Goal: Task Accomplishment & Management: Manage account settings

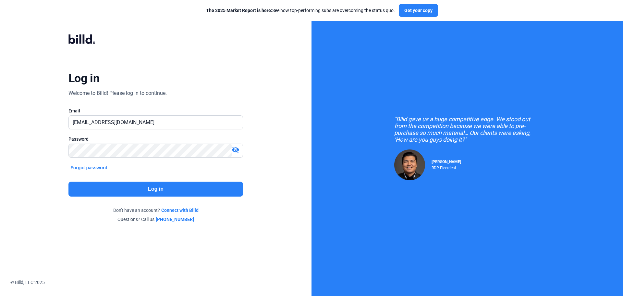
type input "[EMAIL_ADDRESS][DOMAIN_NAME]"
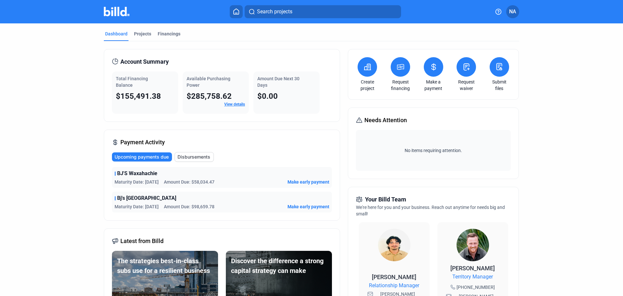
click at [429, 74] on button at bounding box center [433, 66] width 19 height 19
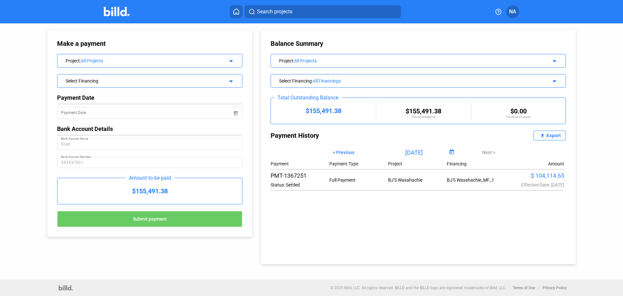
click at [202, 83] on div "Select Financing" at bounding box center [142, 80] width 152 height 6
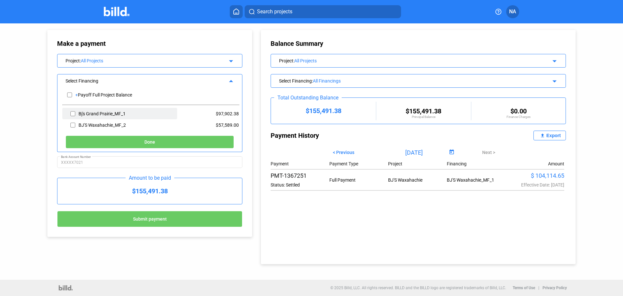
click at [86, 115] on div "Bj's Grand Prairie_MF_1" at bounding box center [102, 113] width 47 height 5
click at [73, 114] on input "checkbox" at bounding box center [72, 114] width 5 height 10
checkbox input "true"
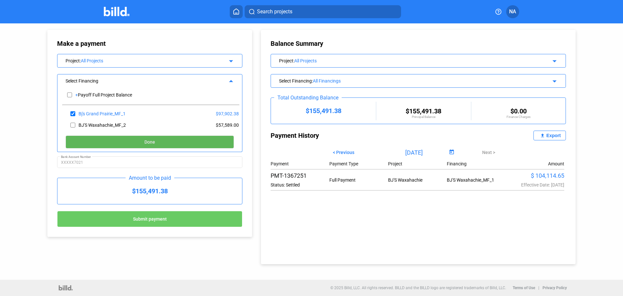
click at [113, 142] on button "Done" at bounding box center [150, 141] width 168 height 13
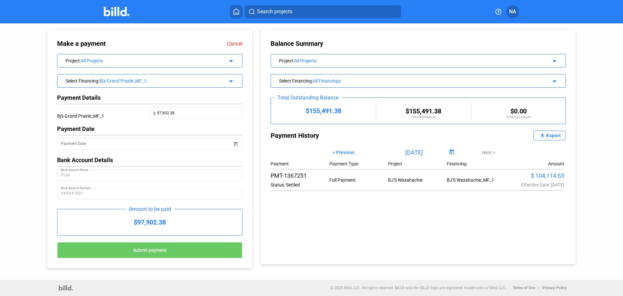
click at [348, 81] on div "All Financings" at bounding box center [421, 80] width 217 height 5
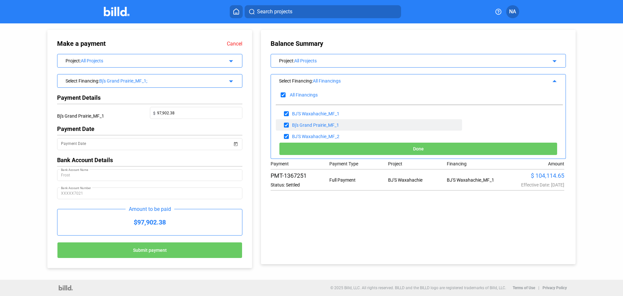
click at [286, 126] on input "checkbox" at bounding box center [286, 125] width 5 height 10
checkbox input "false"
click at [286, 134] on input "checkbox" at bounding box center [286, 136] width 5 height 10
checkbox input "false"
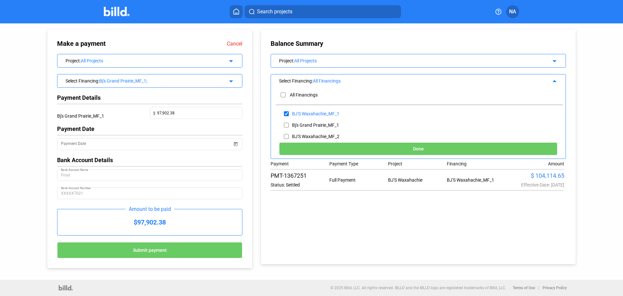
click at [323, 156] on div "Done" at bounding box center [418, 149] width 295 height 18
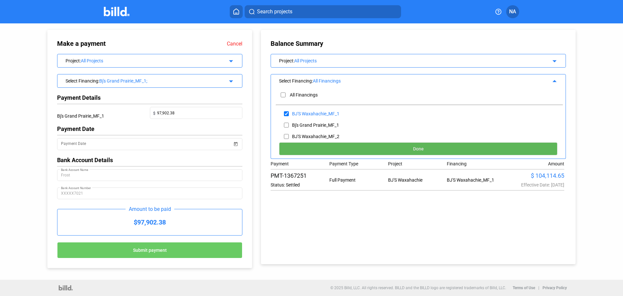
click at [342, 152] on button "Done" at bounding box center [418, 148] width 278 height 13
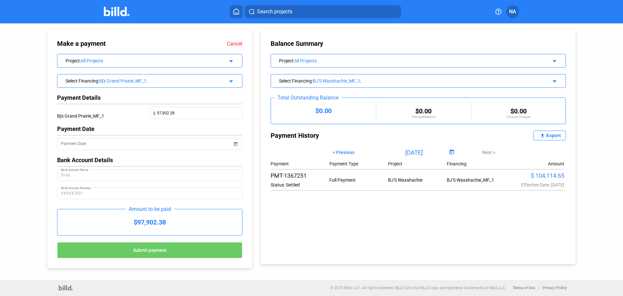
click at [369, 85] on div "Select Financing : BJ'S Waxahachie_MF_1; arrow_drop_down" at bounding box center [418, 79] width 295 height 11
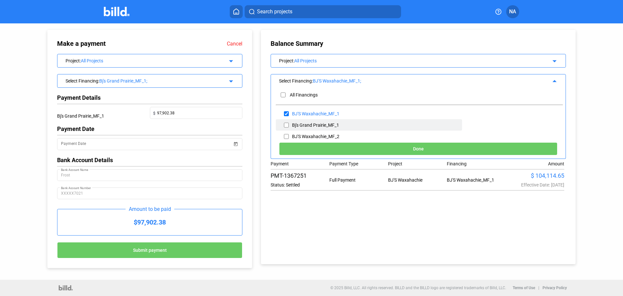
click at [287, 126] on input "checkbox" at bounding box center [286, 125] width 5 height 10
checkbox input "true"
click at [286, 115] on input "checkbox" at bounding box center [286, 114] width 5 height 10
checkbox input "false"
click at [316, 150] on button "Done" at bounding box center [418, 148] width 278 height 13
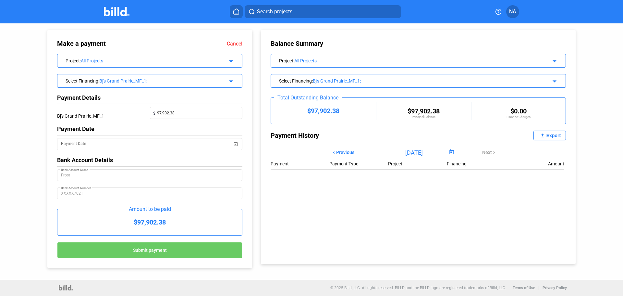
click at [419, 82] on div "Bj's Grand Prairie_MF_1;" at bounding box center [421, 80] width 217 height 5
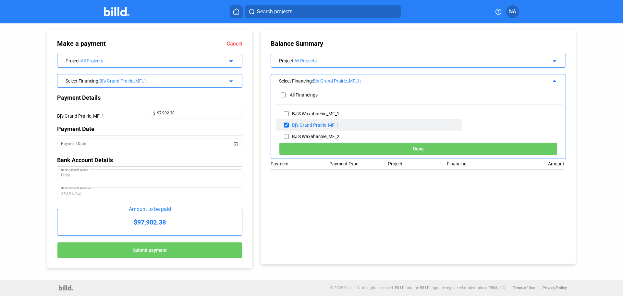
click at [287, 125] on input "checkbox" at bounding box center [286, 125] width 5 height 10
checkbox input "false"
click at [287, 137] on input "checkbox" at bounding box center [286, 136] width 5 height 10
checkbox input "true"
click at [305, 147] on button "Done" at bounding box center [418, 148] width 278 height 13
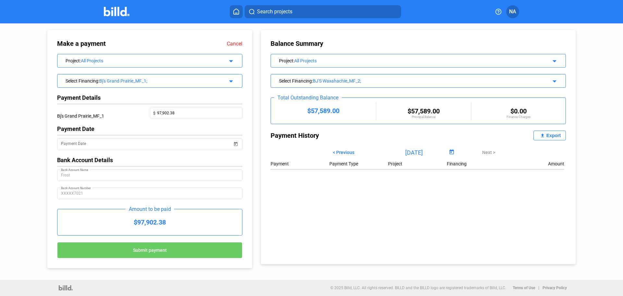
click at [385, 80] on div "BJ'S Waxahachie_MF_2;" at bounding box center [421, 80] width 217 height 5
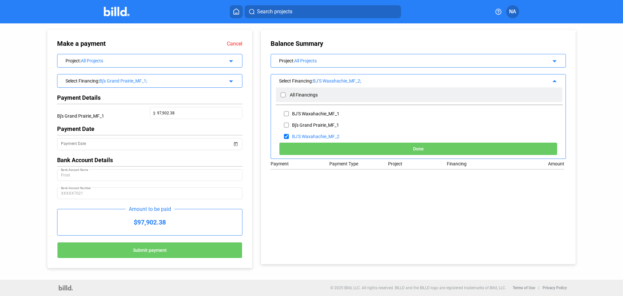
click at [284, 95] on input "checkbox" at bounding box center [283, 95] width 5 height 10
checkbox input "true"
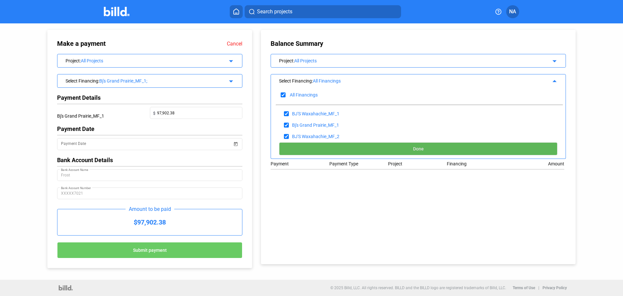
click at [312, 146] on button "Done" at bounding box center [418, 148] width 278 height 13
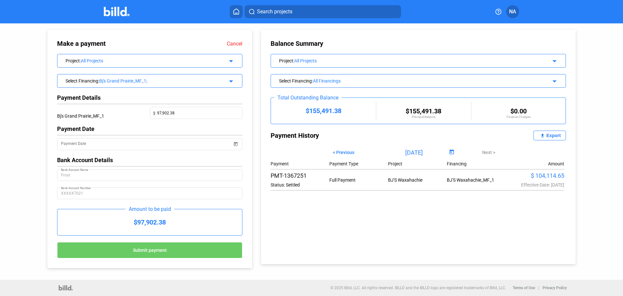
click at [234, 42] on link "Cancel" at bounding box center [235, 44] width 16 height 6
